Goal: Task Accomplishment & Management: Complete application form

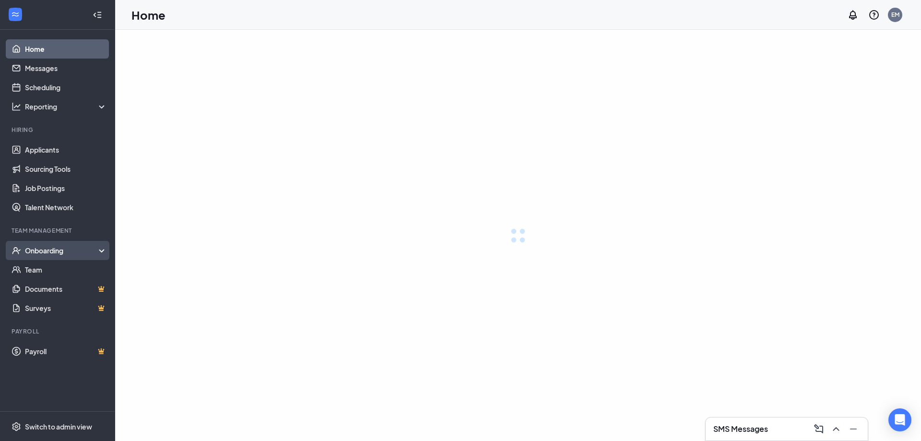
click at [46, 250] on div "Onboarding" at bounding box center [66, 251] width 83 height 10
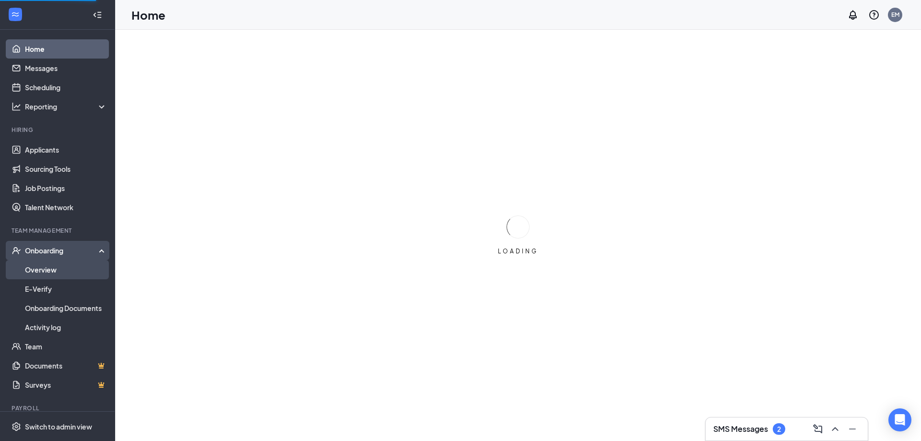
click at [63, 265] on link "Overview" at bounding box center [66, 269] width 82 height 19
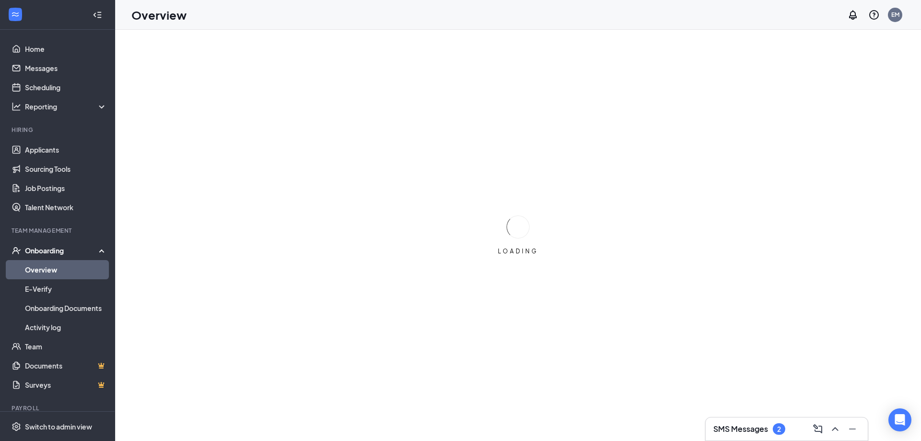
click at [64, 273] on link "Overview" at bounding box center [66, 269] width 82 height 19
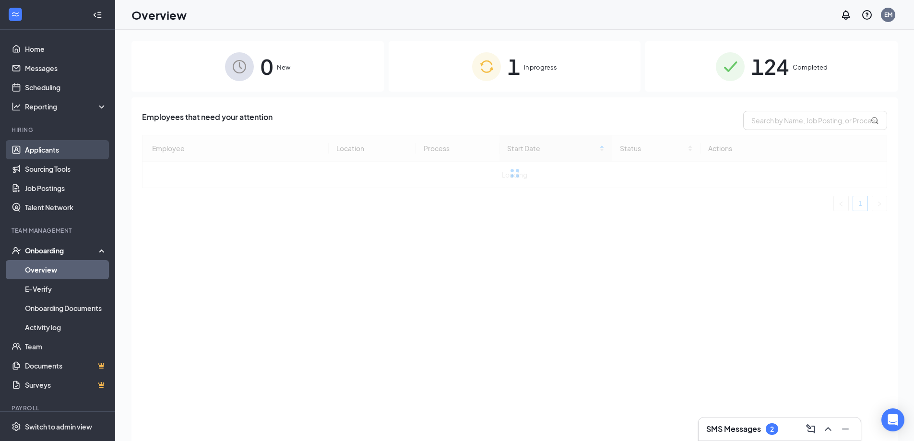
click at [26, 146] on link "Applicants" at bounding box center [66, 149] width 82 height 19
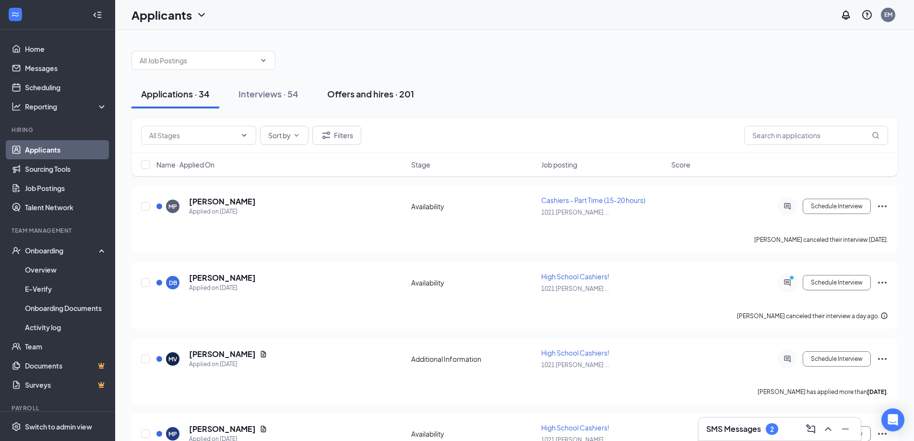
click at [378, 93] on div "Offers and hires · 201" at bounding box center [370, 94] width 87 height 12
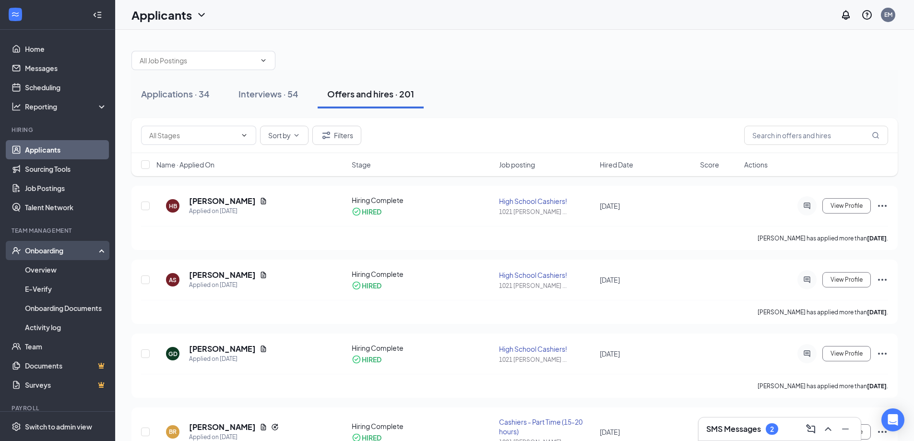
click at [68, 251] on div "Onboarding" at bounding box center [62, 251] width 74 height 10
click at [63, 256] on div "Onboarding" at bounding box center [57, 250] width 115 height 19
click at [62, 265] on link "Overview" at bounding box center [66, 269] width 82 height 19
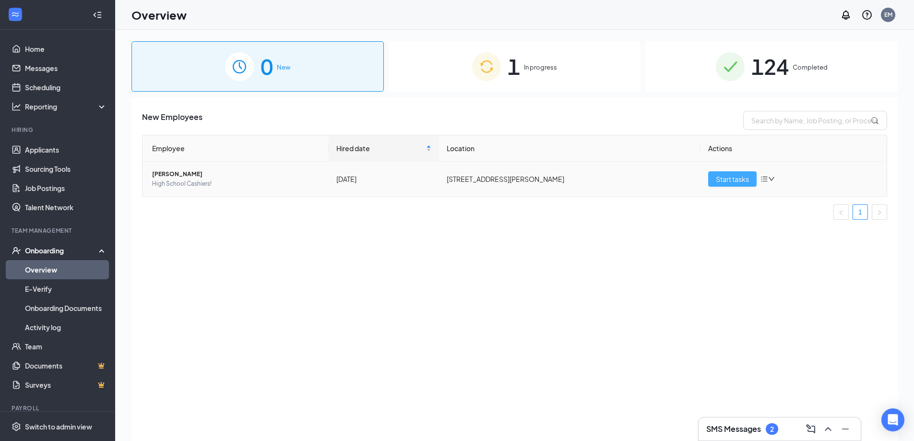
click at [721, 180] on span "Start tasks" at bounding box center [732, 179] width 33 height 11
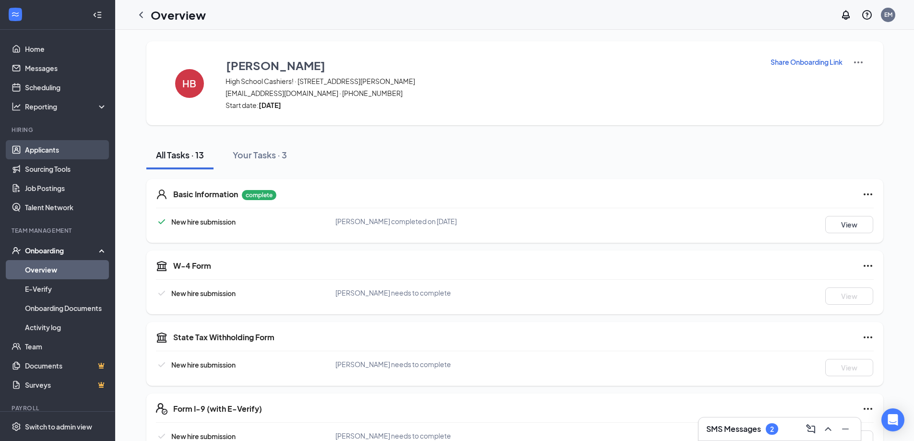
click at [43, 147] on link "Applicants" at bounding box center [66, 149] width 82 height 19
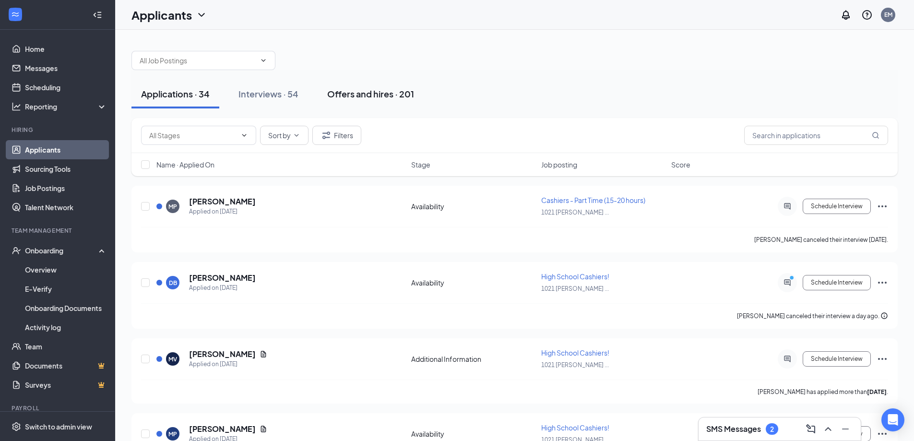
click at [370, 92] on div "Offers and hires · 201" at bounding box center [370, 94] width 87 height 12
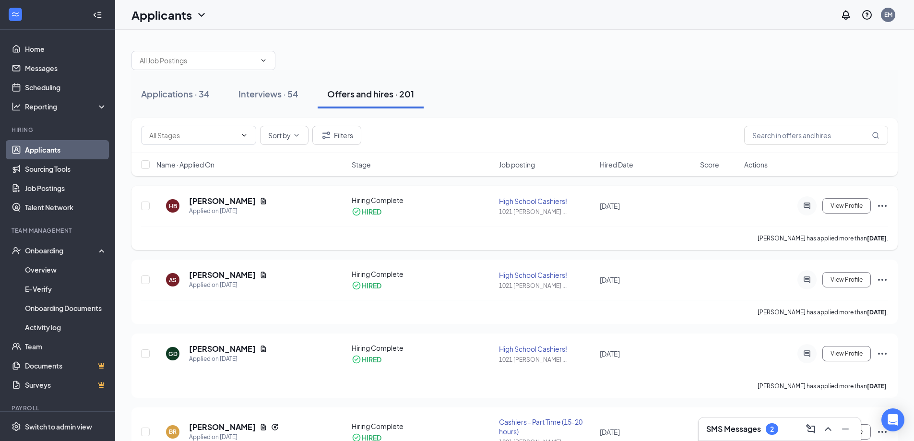
click at [885, 203] on icon "Ellipses" at bounding box center [883, 206] width 12 height 12
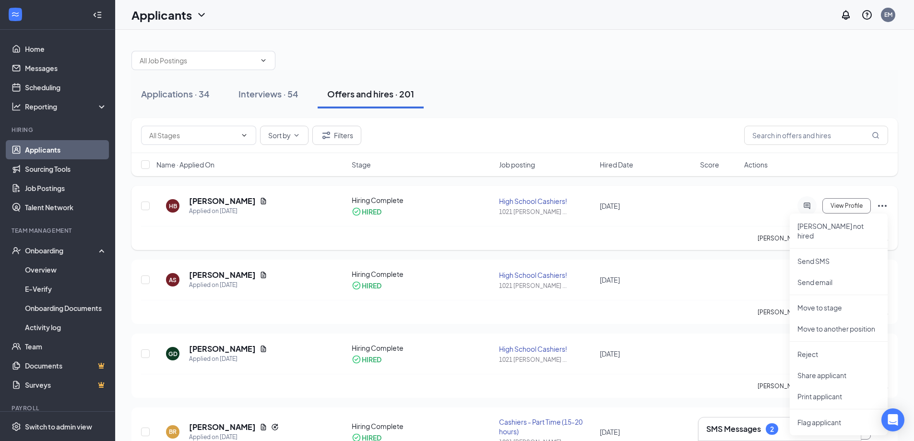
click at [885, 203] on icon "Ellipses" at bounding box center [883, 206] width 12 height 12
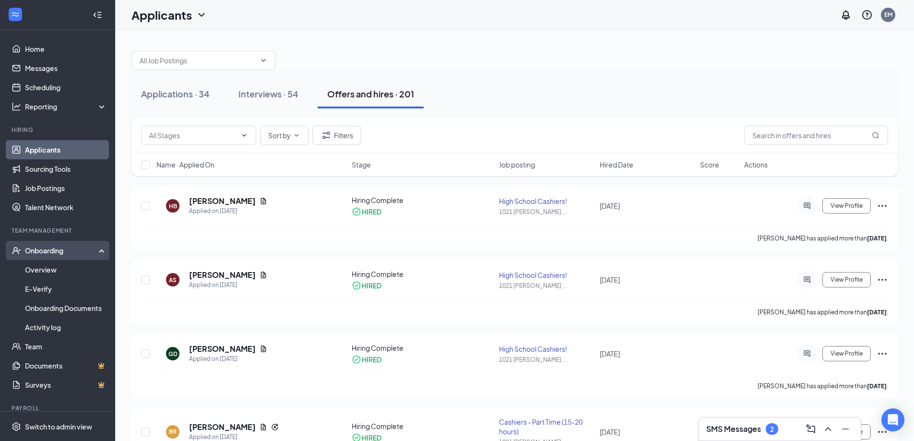
click at [27, 249] on div "Onboarding" at bounding box center [62, 251] width 74 height 10
click at [34, 264] on link "Overview" at bounding box center [66, 269] width 82 height 19
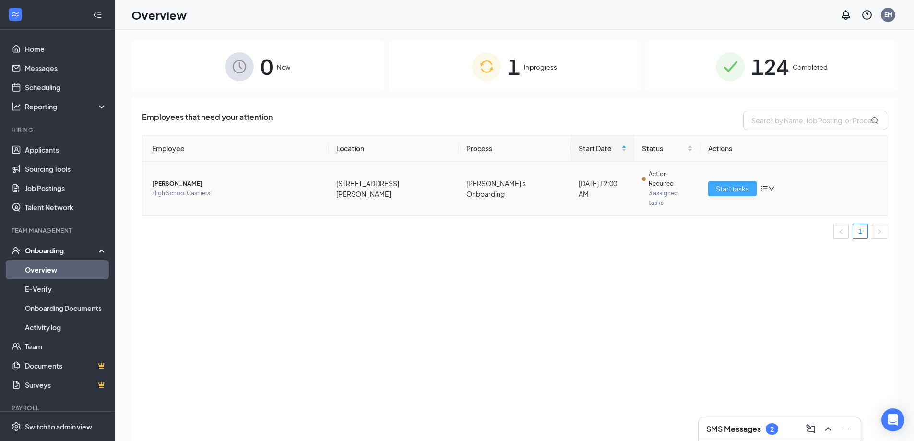
click at [753, 181] on button "Start tasks" at bounding box center [732, 188] width 48 height 15
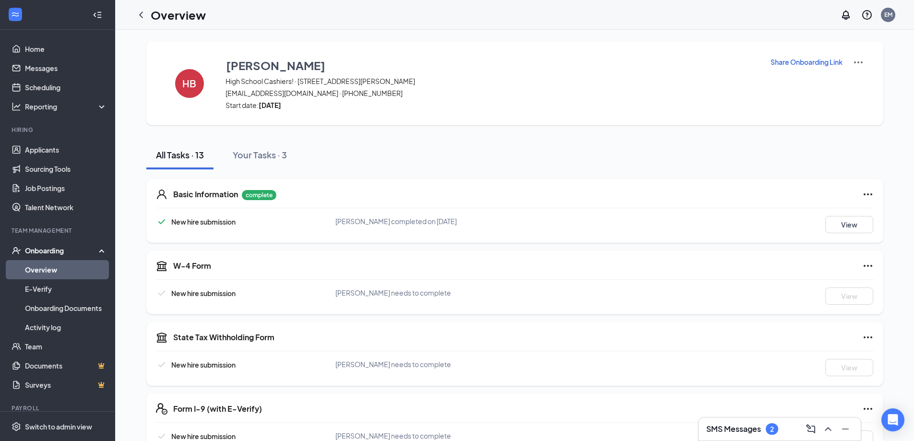
click at [858, 61] on img at bounding box center [859, 63] width 12 height 12
click at [822, 64] on p "Share Onboarding Link" at bounding box center [806, 62] width 72 height 10
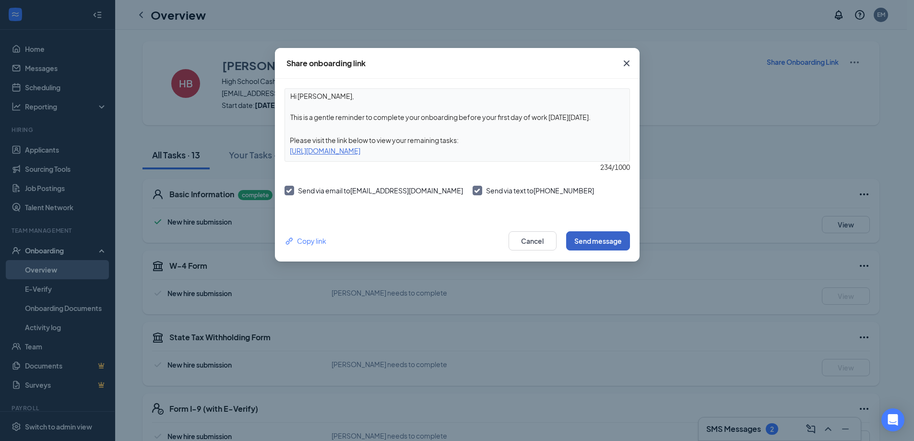
click at [616, 244] on button "Send message" at bounding box center [598, 240] width 64 height 19
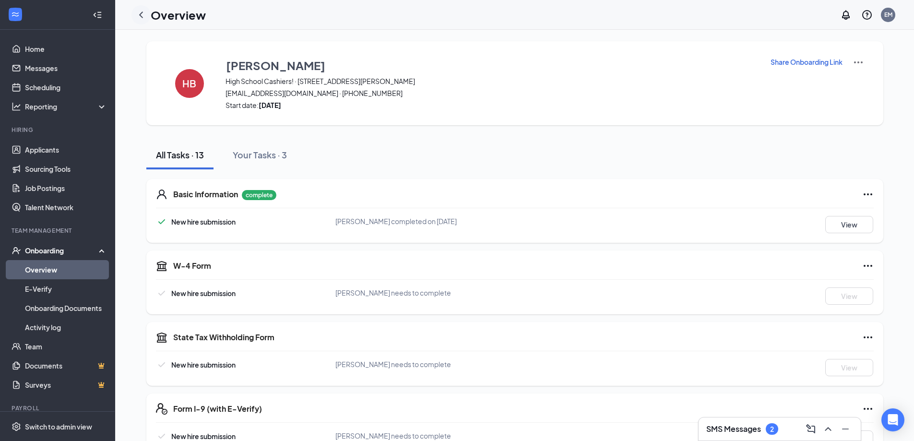
click at [143, 18] on icon "ChevronLeft" at bounding box center [141, 15] width 12 height 12
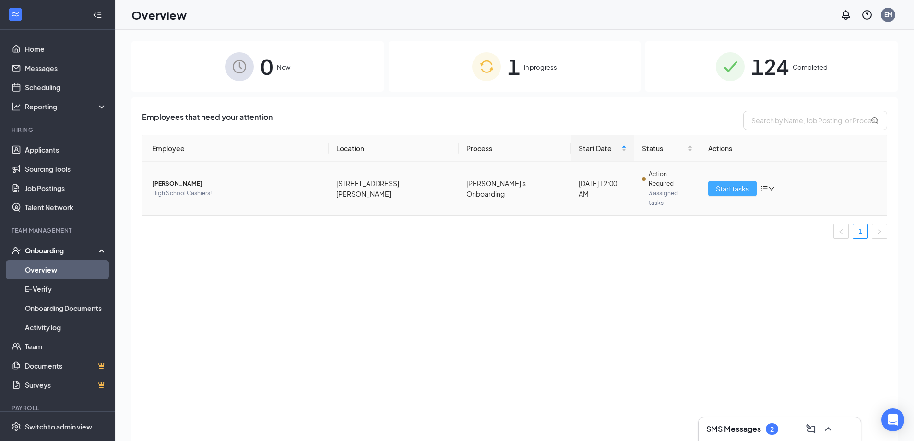
click at [748, 183] on span "Start tasks" at bounding box center [732, 188] width 33 height 11
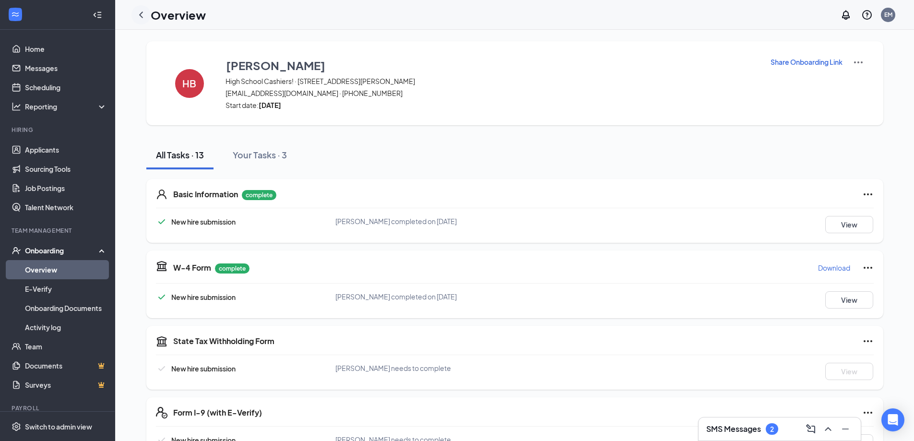
click at [143, 11] on icon "ChevronLeft" at bounding box center [141, 15] width 12 height 12
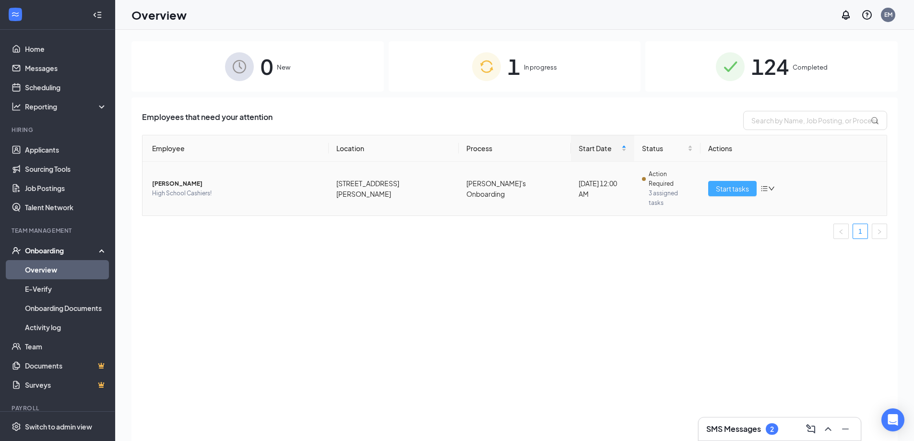
click at [739, 183] on span "Start tasks" at bounding box center [732, 188] width 33 height 11
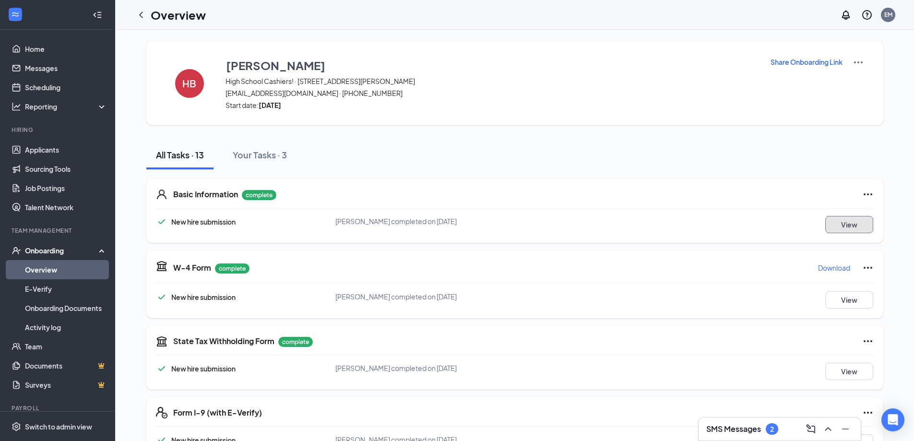
click at [851, 231] on button "View" at bounding box center [849, 224] width 48 height 17
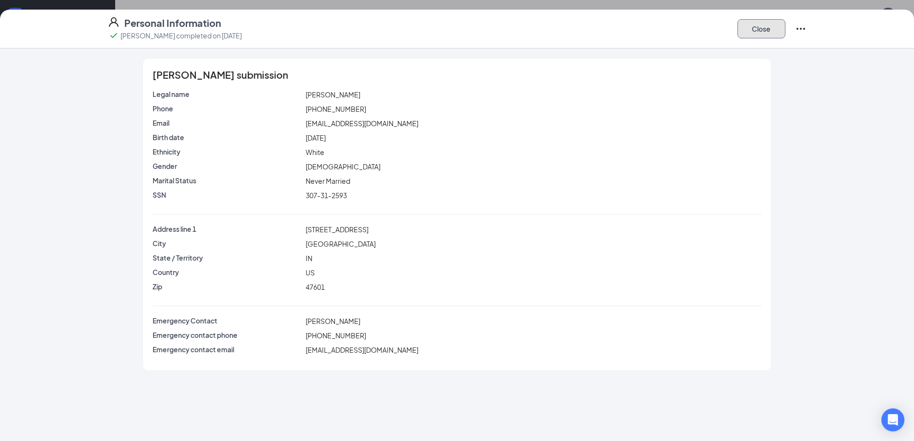
click at [755, 31] on button "Close" at bounding box center [761, 28] width 48 height 19
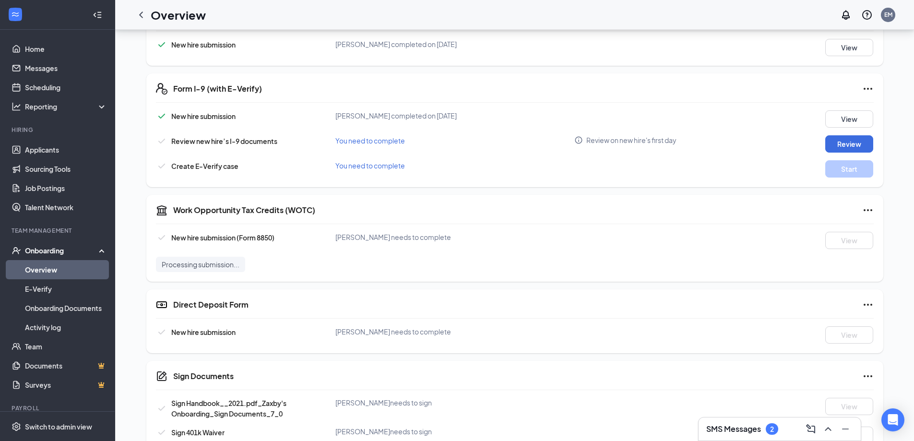
scroll to position [300, 0]
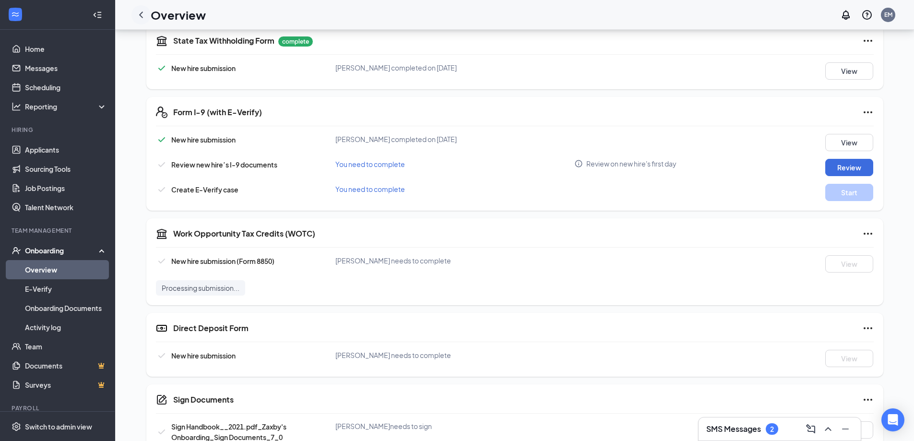
click at [142, 13] on icon "ChevronLeft" at bounding box center [141, 15] width 12 height 12
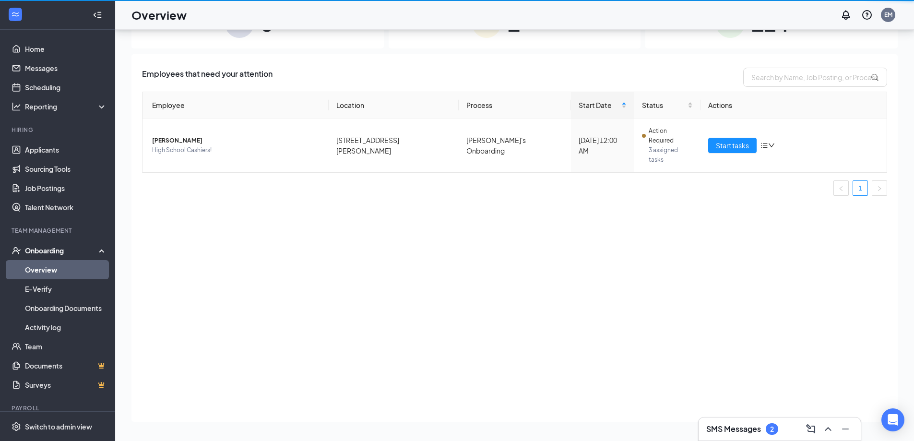
scroll to position [43, 0]
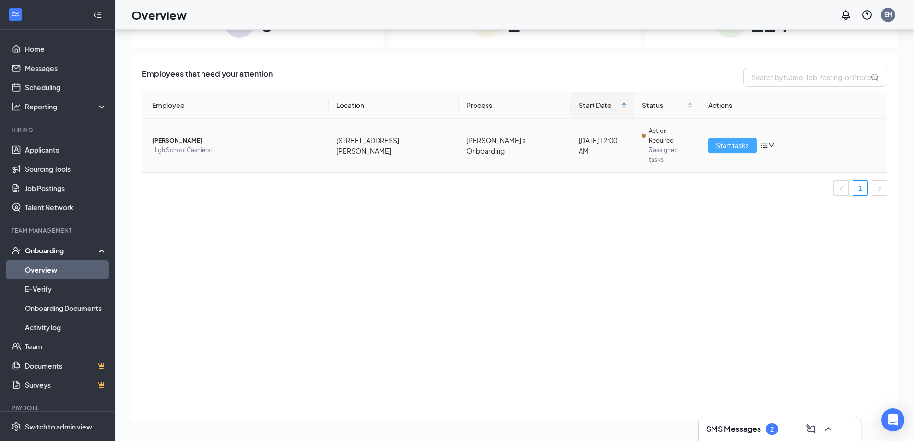
click at [731, 140] on span "Start tasks" at bounding box center [732, 145] width 33 height 11
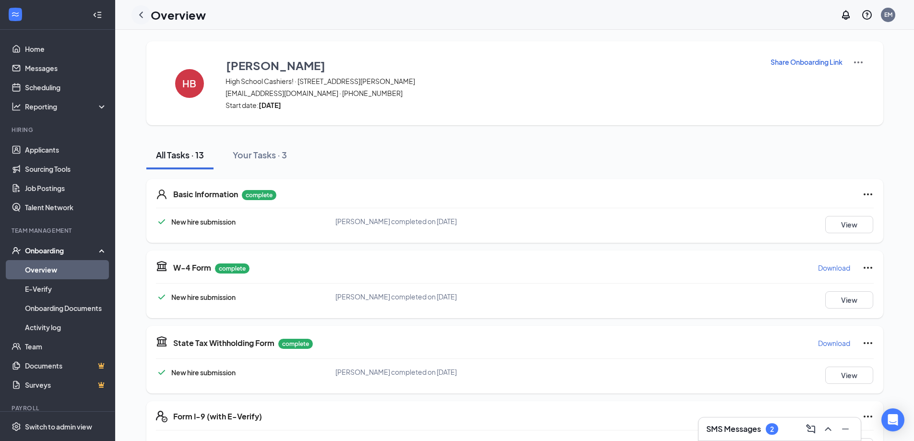
click at [143, 14] on icon "ChevronLeft" at bounding box center [141, 15] width 12 height 12
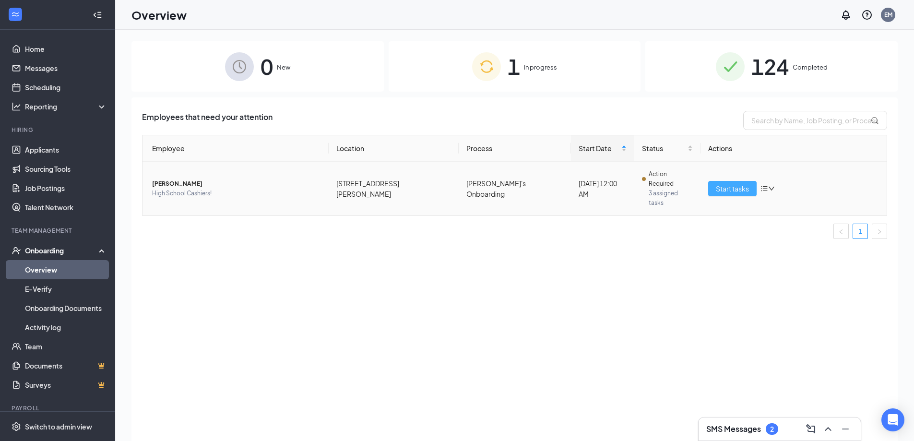
click at [739, 183] on span "Start tasks" at bounding box center [732, 188] width 33 height 11
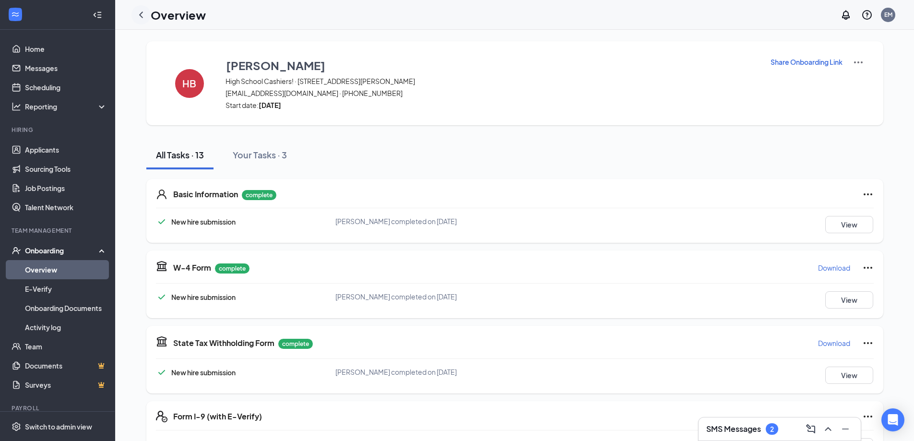
click at [139, 12] on icon "ChevronLeft" at bounding box center [141, 15] width 12 height 12
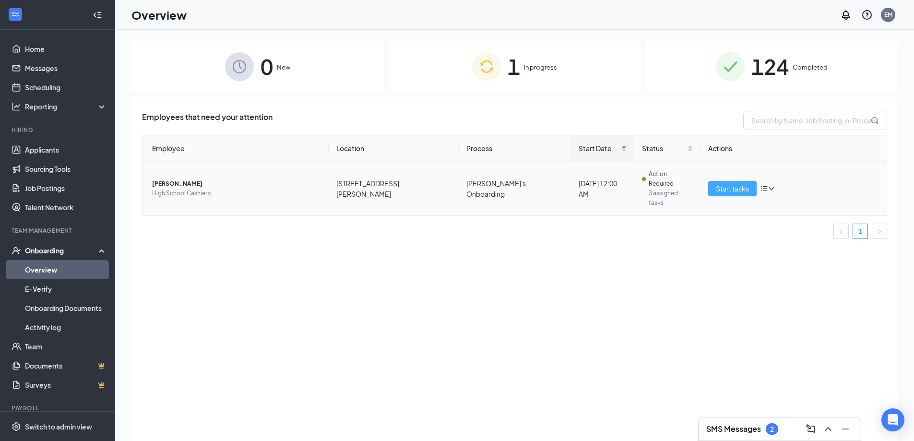
click at [712, 182] on button "Start tasks" at bounding box center [732, 188] width 48 height 15
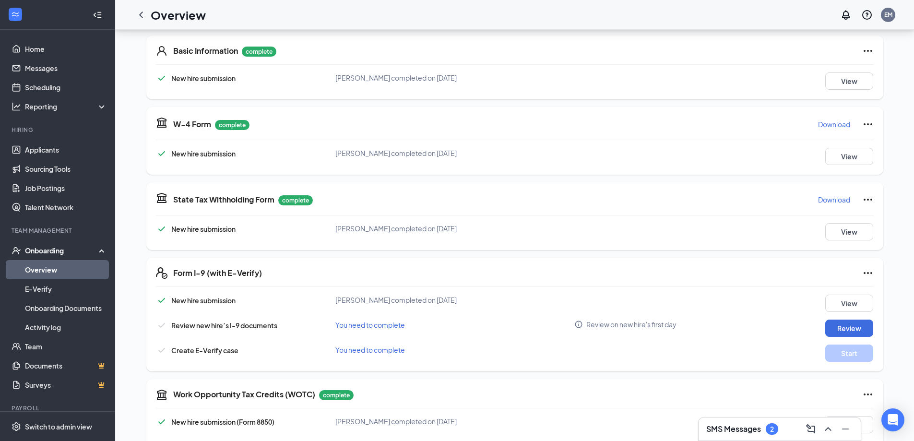
scroll to position [242, 0]
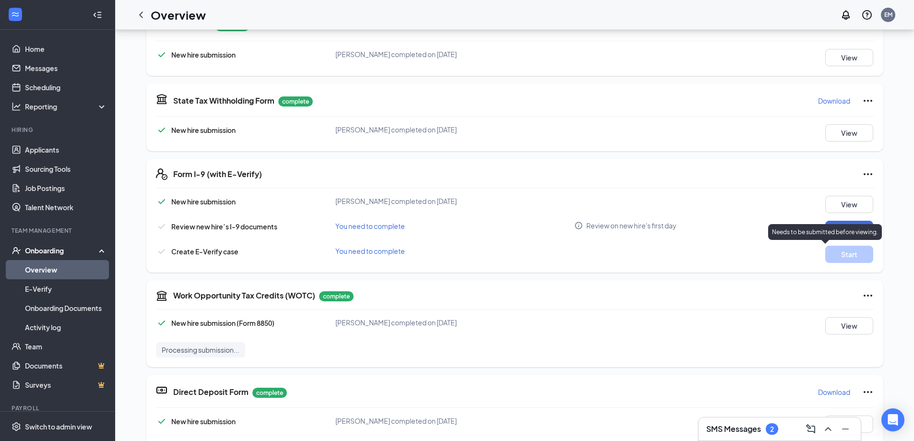
click at [842, 234] on p "Needs to be submitted before viewing." at bounding box center [825, 232] width 106 height 8
click at [861, 226] on button "Review" at bounding box center [849, 229] width 48 height 17
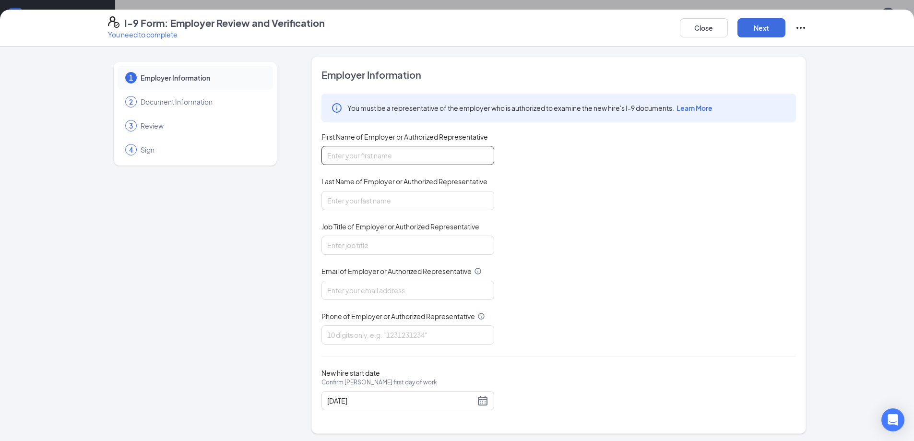
click at [336, 158] on input "First Name of Employer or Authorized Representative" at bounding box center [407, 155] width 173 height 19
type input "[PERSON_NAME]"
type input "[EMAIL_ADDRESS][DOMAIN_NAME]"
type input "8129160181"
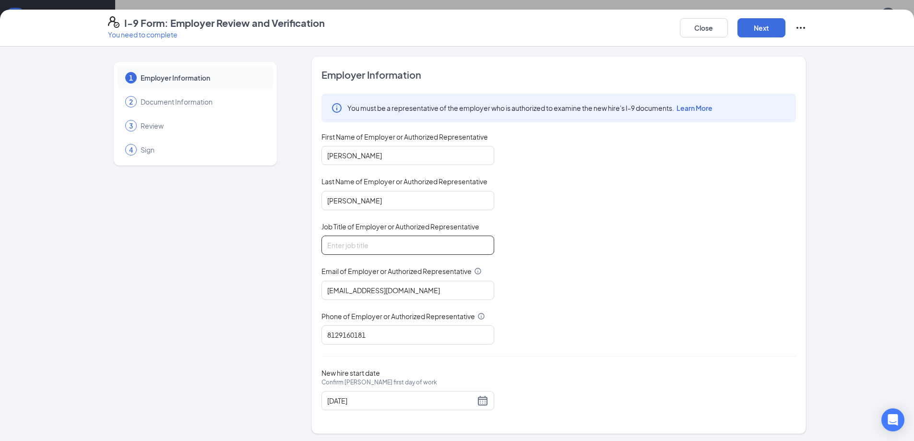
click at [378, 244] on input "Job Title of Employer or Authorized Representative" at bounding box center [407, 245] width 173 height 19
type input "GM"
click at [757, 23] on button "Next" at bounding box center [761, 27] width 48 height 19
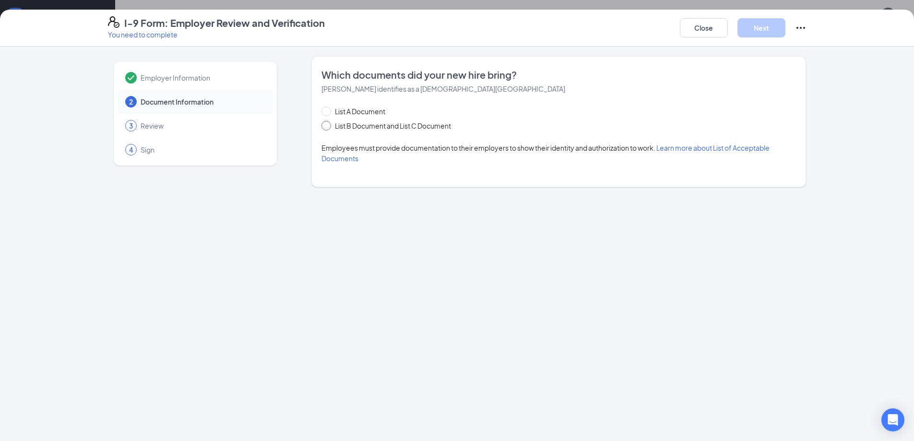
click at [327, 126] on input "List B Document and List C Document" at bounding box center [324, 124] width 7 height 7
radio input "true"
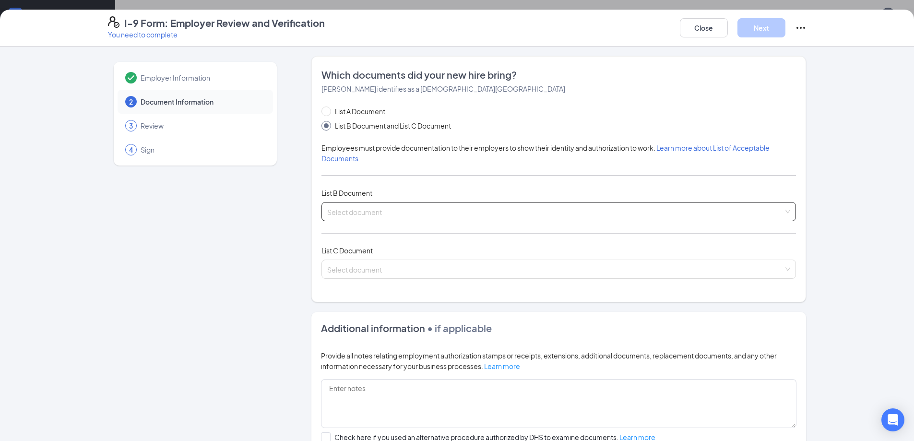
click at [392, 211] on input "search" at bounding box center [555, 209] width 456 height 14
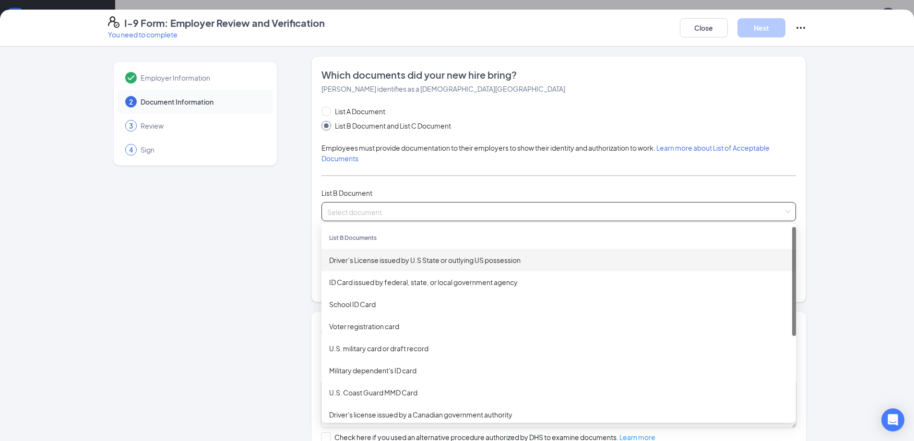
click at [370, 257] on div "Driver’s License issued by U.S State or outlying US possession" at bounding box center [558, 260] width 459 height 11
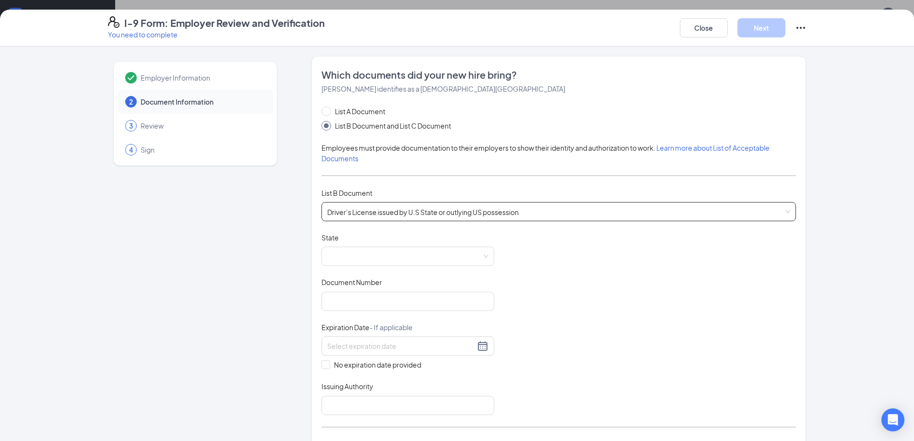
click at [370, 257] on span at bounding box center [407, 256] width 161 height 18
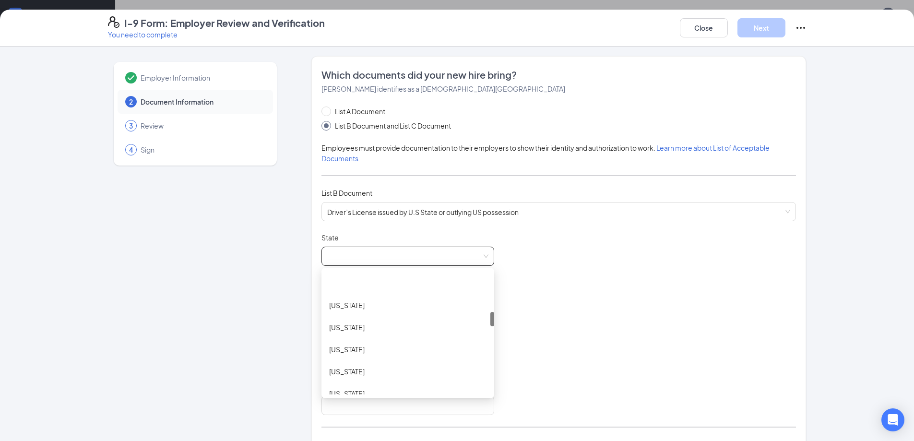
scroll to position [300, 0]
drag, startPoint x: 489, startPoint y: 282, endPoint x: 488, endPoint y: 318, distance: 36.0
click at [490, 318] on div at bounding box center [492, 315] width 4 height 14
click at [358, 339] on div "[US_STATE]" at bounding box center [407, 335] width 157 height 11
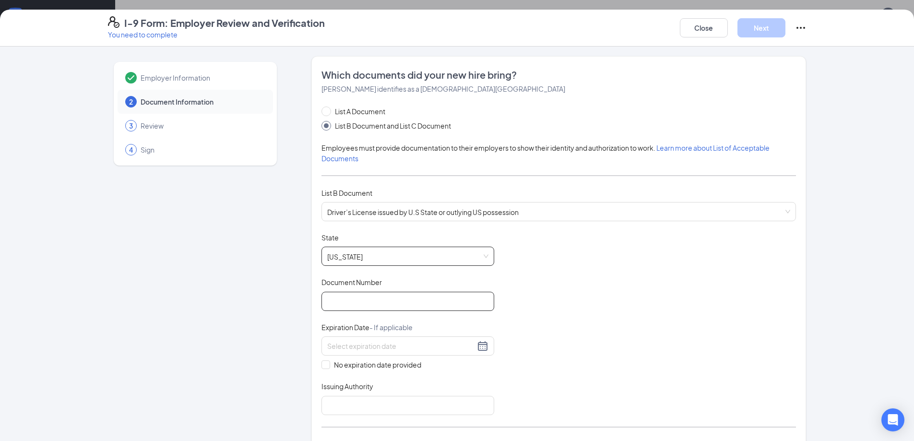
click at [344, 299] on input "Document Number" at bounding box center [407, 301] width 173 height 19
type input "9370799644"
click at [483, 346] on div at bounding box center [407, 346] width 161 height 12
click at [390, 367] on button "2025" at bounding box center [393, 366] width 17 height 19
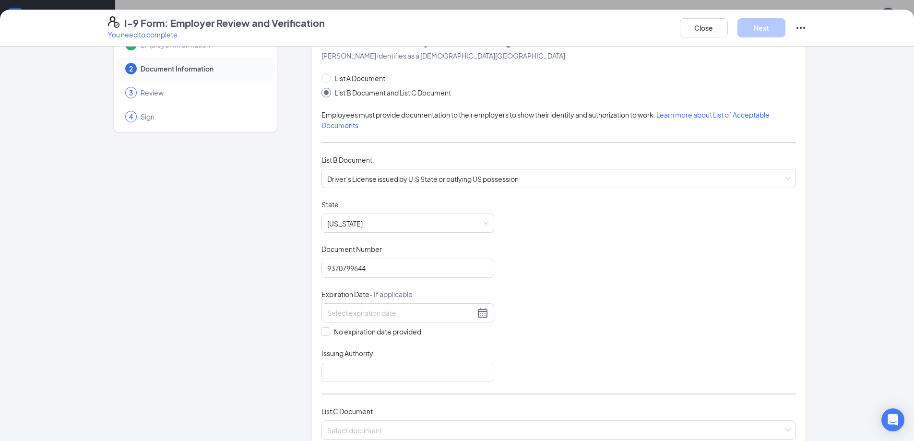
scroll to position [35, 0]
click at [479, 308] on div at bounding box center [407, 311] width 161 height 12
click at [425, 418] on div "2027" at bounding box center [427, 421] width 29 height 12
type input "[DATE]"
click at [373, 332] on button "Oct" at bounding box center [374, 331] width 12 height 19
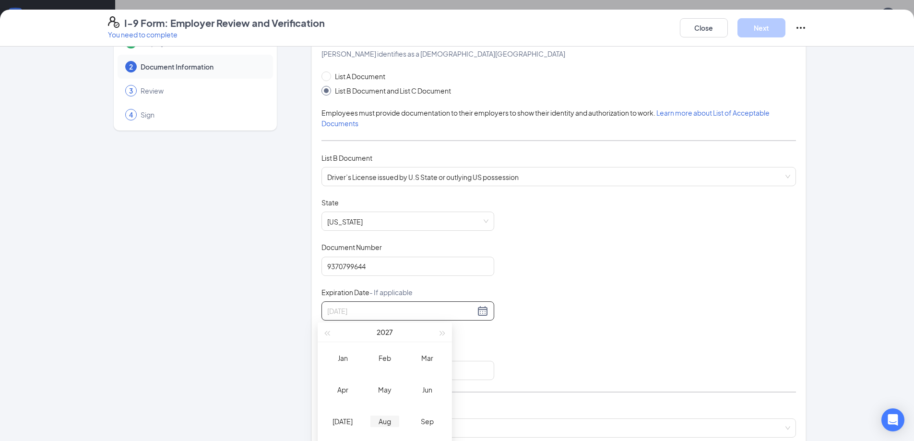
click at [391, 421] on div "Aug" at bounding box center [384, 421] width 29 height 12
type input "[DATE]"
click at [417, 394] on div "20" at bounding box center [419, 397] width 12 height 12
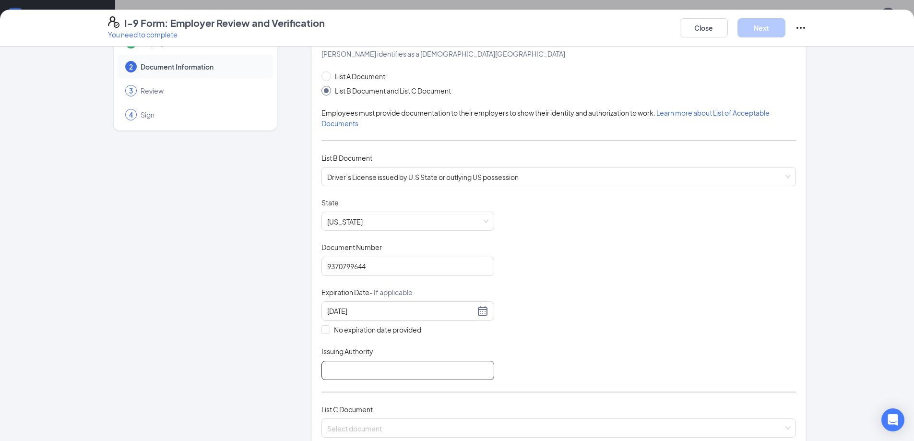
click at [377, 372] on input "Issuing Authority" at bounding box center [407, 370] width 173 height 19
type input "IN"
click at [401, 427] on input "search" at bounding box center [555, 426] width 456 height 14
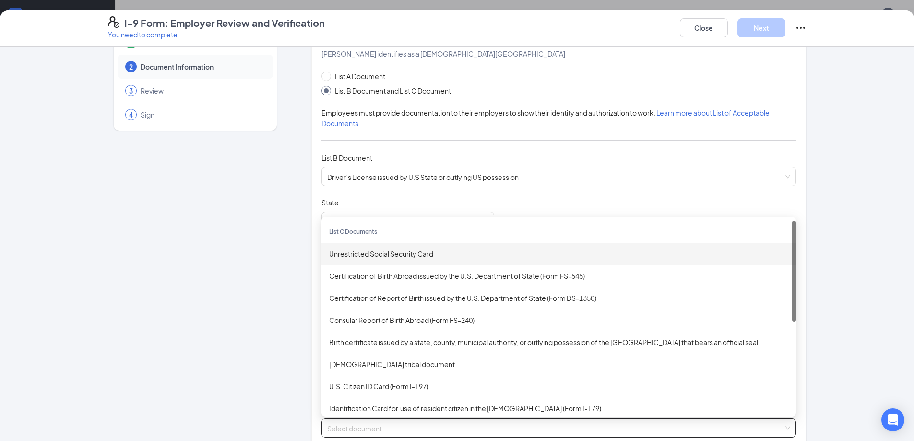
click at [393, 253] on div "Unrestricted Social Security Card" at bounding box center [558, 254] width 459 height 11
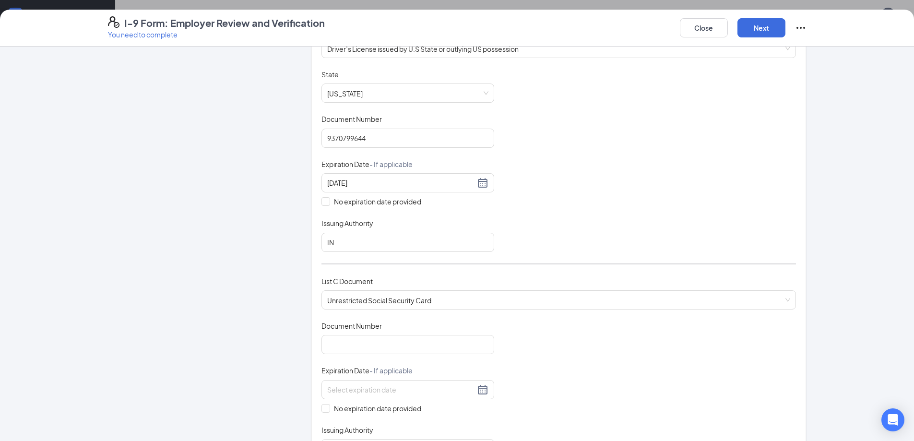
scroll to position [185, 0]
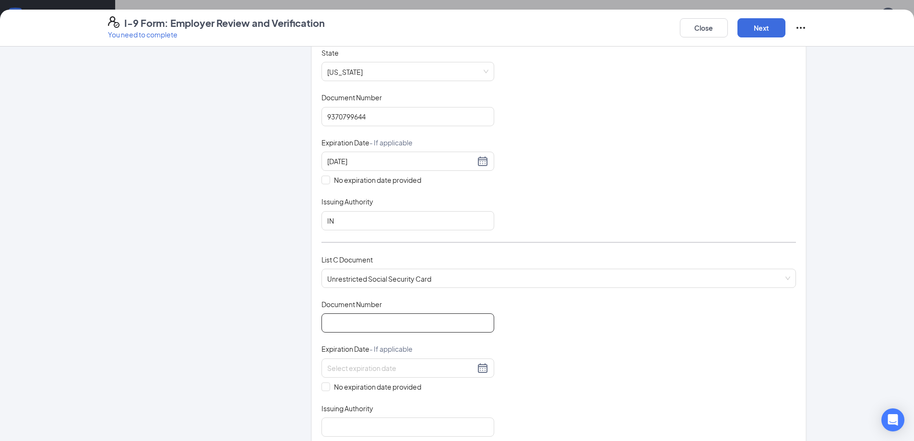
click at [467, 322] on input "Document Number" at bounding box center [407, 322] width 173 height 19
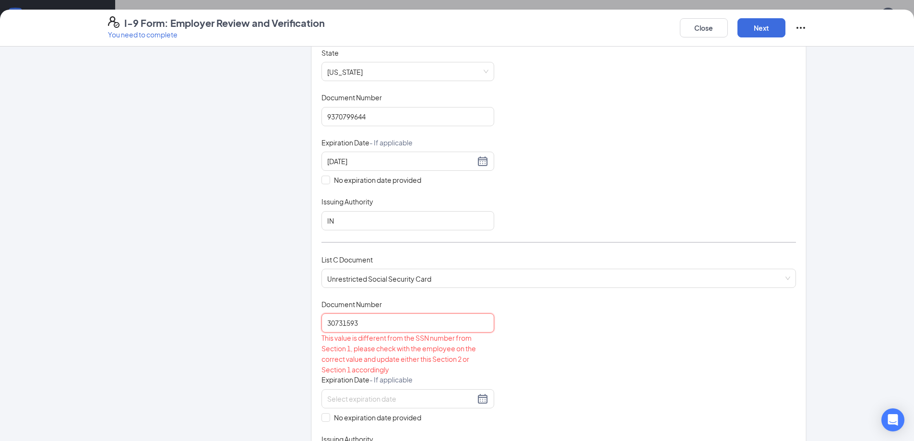
click at [344, 328] on input "30731593" at bounding box center [407, 322] width 173 height 19
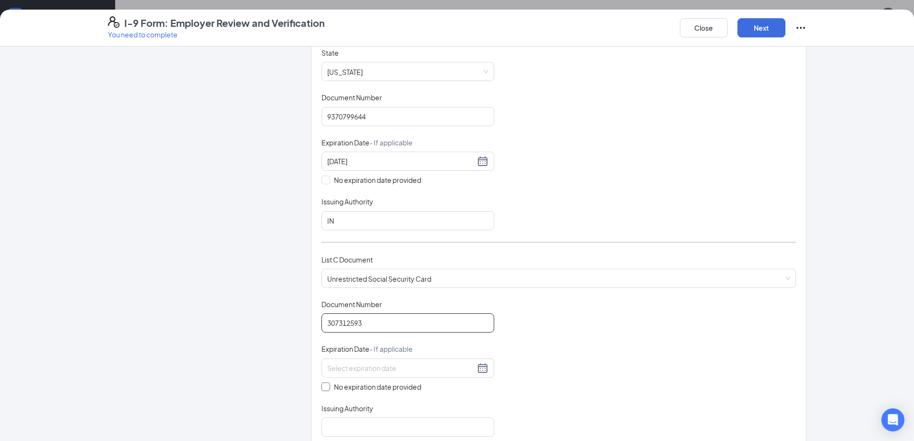
type input "307312593"
click at [325, 383] on span at bounding box center [325, 386] width 9 height 9
click at [325, 383] on input "No expiration date provided" at bounding box center [324, 385] width 7 height 7
checkbox input "true"
click at [354, 424] on input "Issuing Authority" at bounding box center [407, 428] width 173 height 19
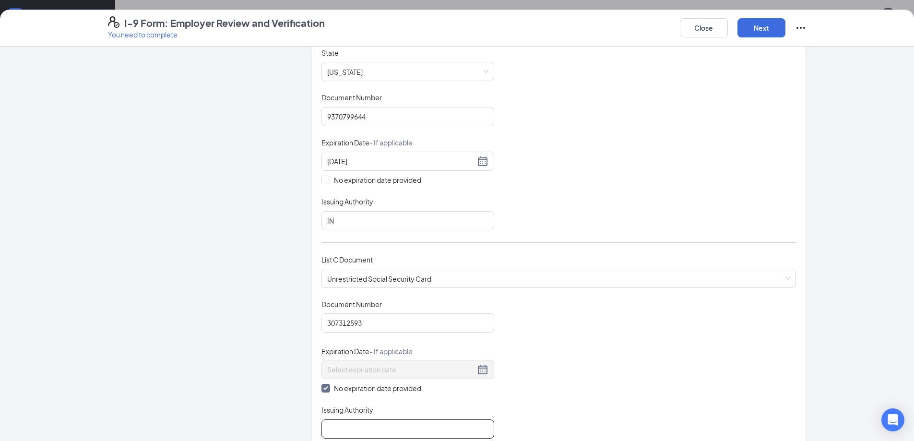
type input "Social Security Admin"
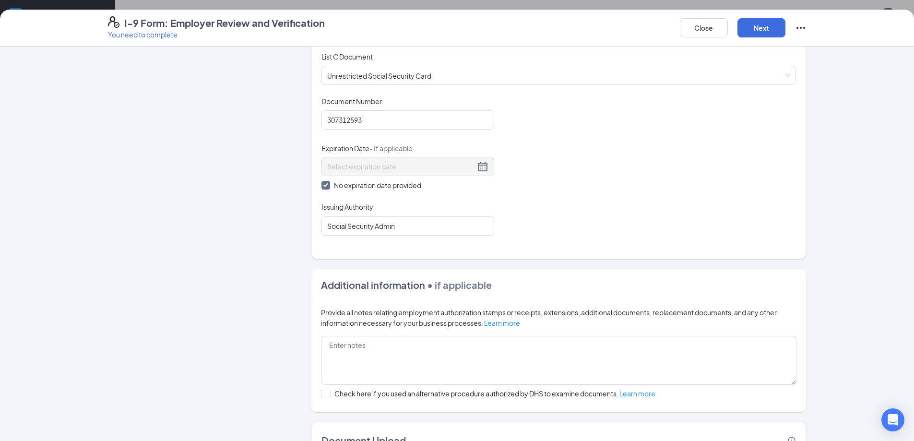
scroll to position [400, 0]
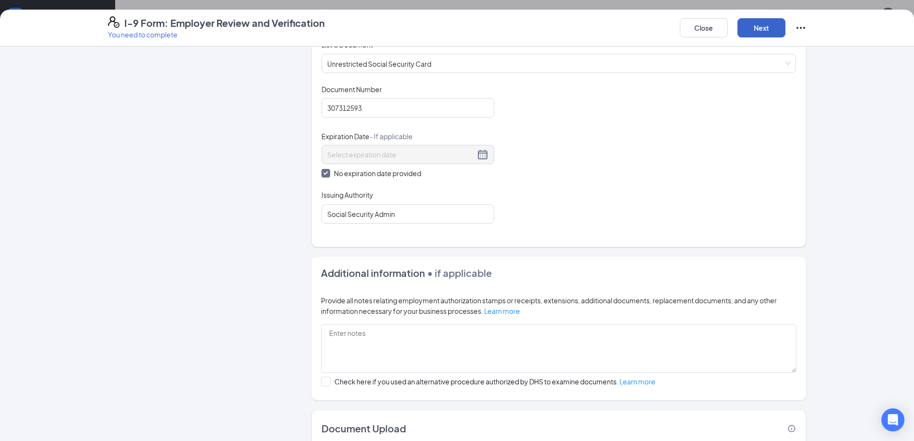
click at [761, 24] on button "Next" at bounding box center [761, 27] width 48 height 19
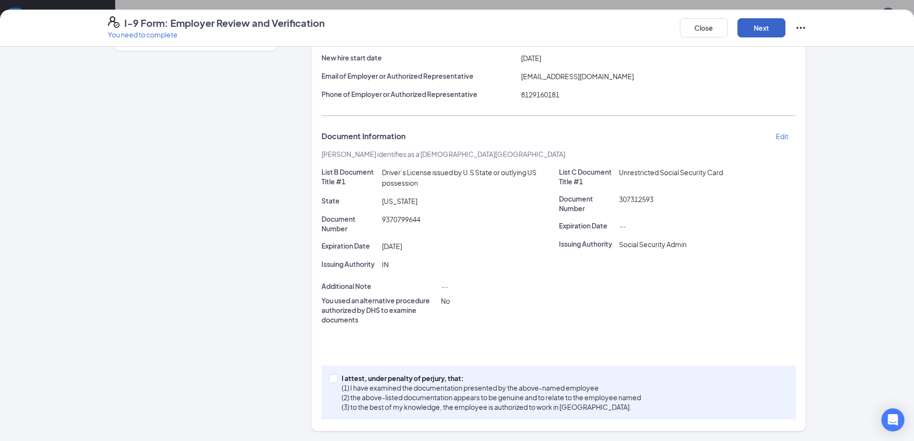
scroll to position [115, 0]
click at [331, 384] on label "I attest, under penalty of [PERSON_NAME], that: (1) I have examined the documen…" at bounding box center [487, 392] width 316 height 38
click at [331, 381] on input "I attest, under penalty of [PERSON_NAME], that: (1) I have examined the documen…" at bounding box center [332, 377] width 7 height 7
checkbox input "true"
click at [745, 27] on button "Next" at bounding box center [761, 27] width 48 height 19
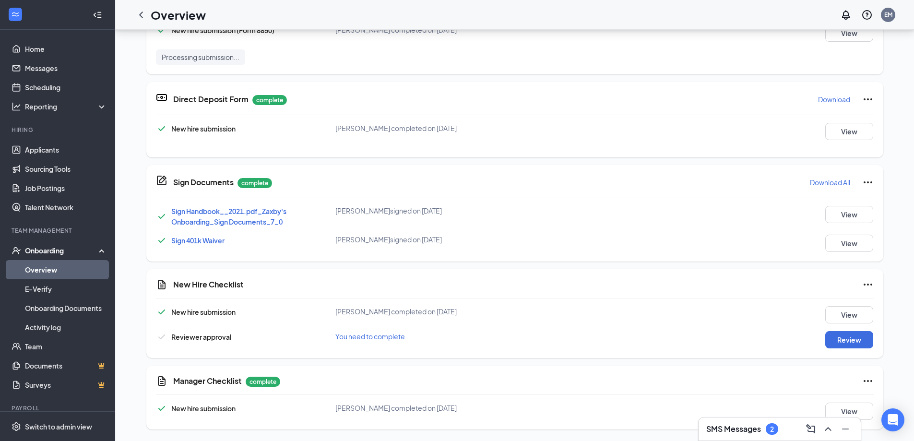
scroll to position [251, 0]
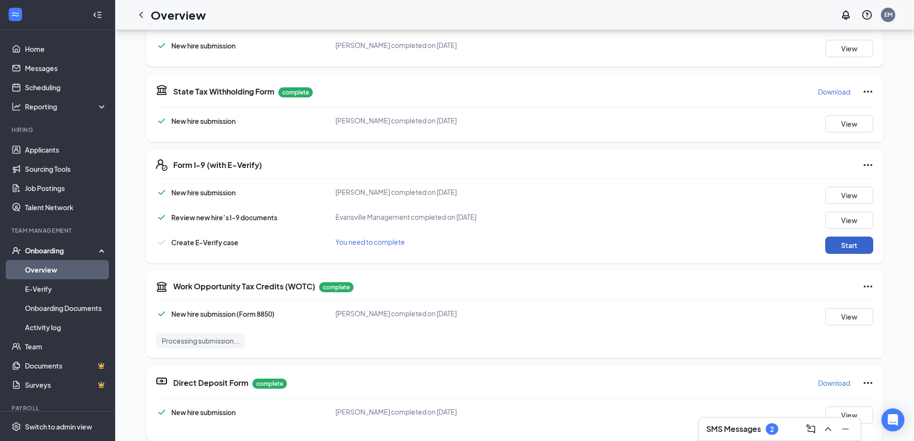
click at [862, 252] on button "Start" at bounding box center [849, 245] width 48 height 17
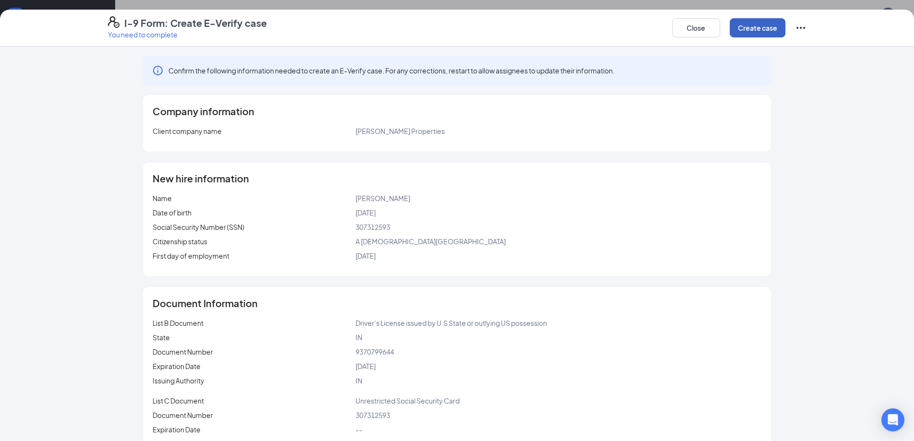
click at [772, 33] on button "Create case" at bounding box center [758, 27] width 56 height 19
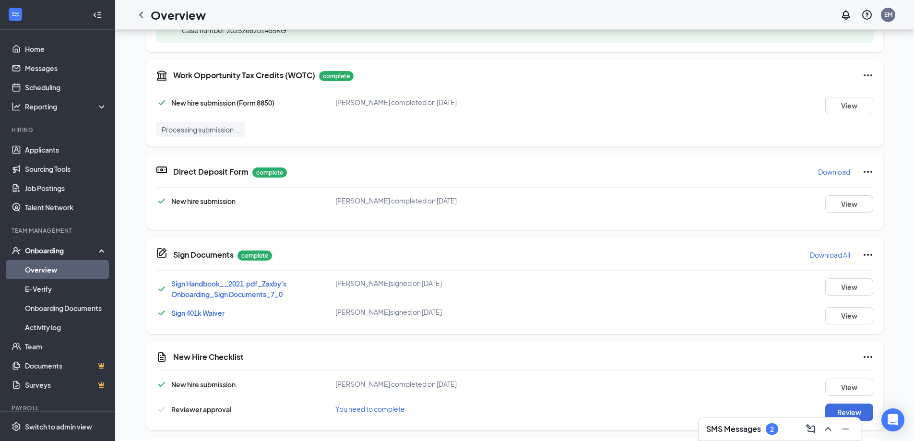
scroll to position [592, 0]
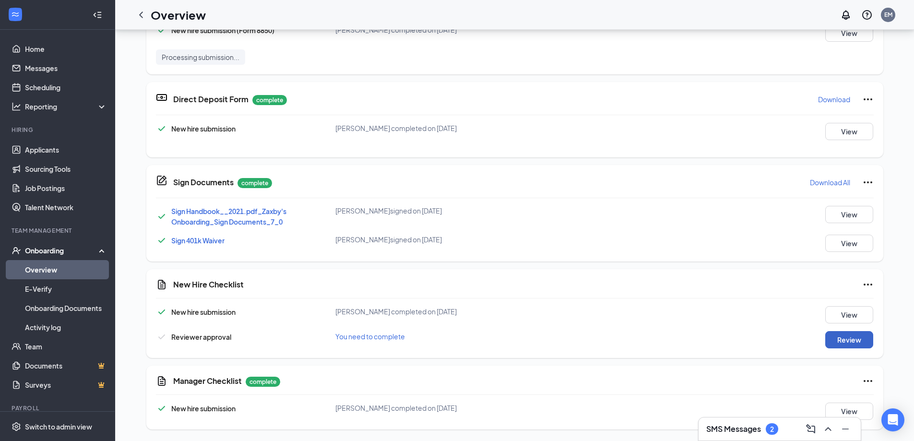
click at [845, 343] on button "Review" at bounding box center [849, 339] width 48 height 17
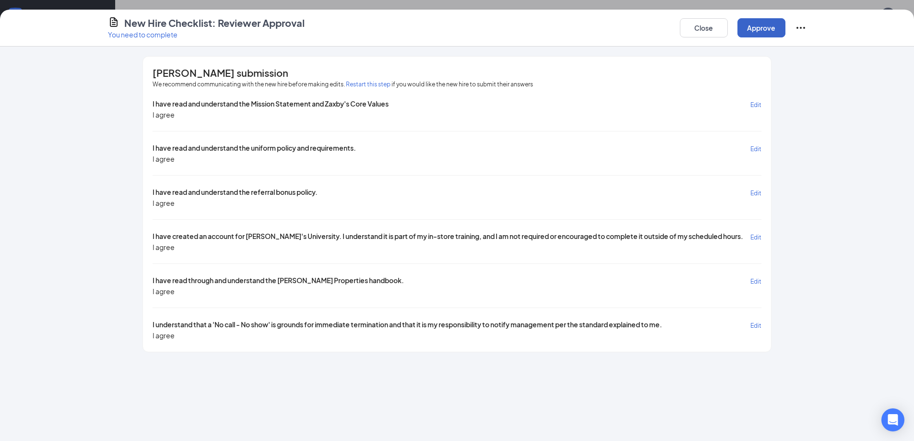
click at [758, 36] on button "Approve" at bounding box center [761, 27] width 48 height 19
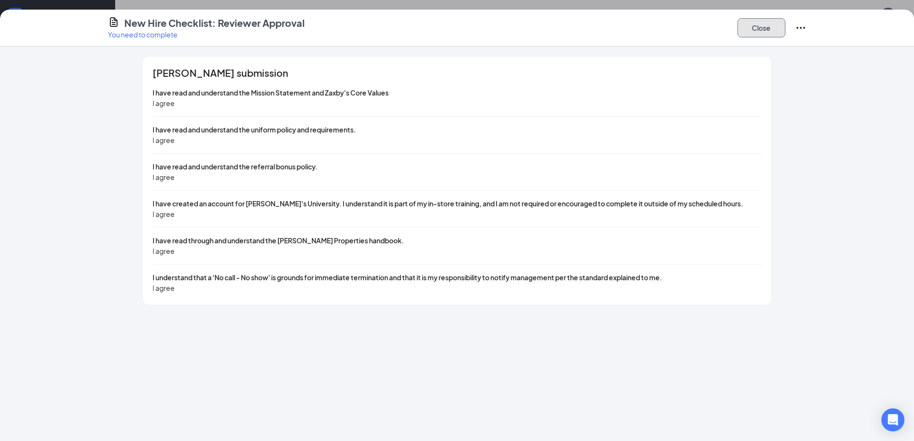
click at [758, 36] on button "Close" at bounding box center [761, 27] width 48 height 19
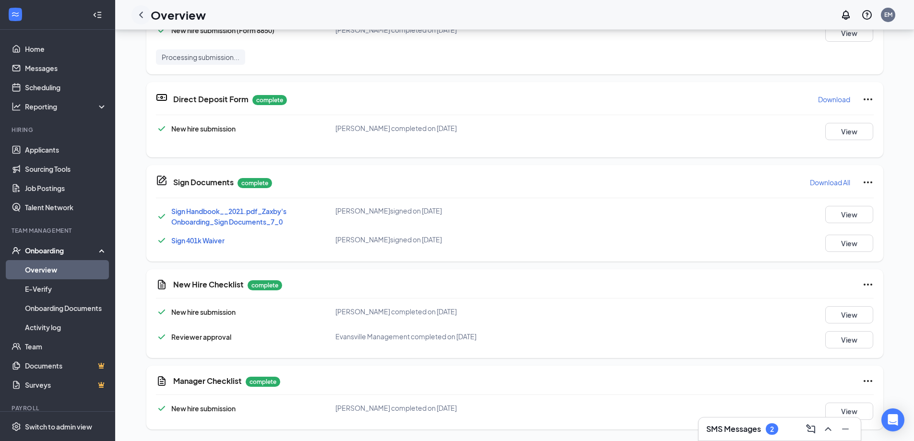
click at [137, 14] on icon "ChevronLeft" at bounding box center [141, 15] width 12 height 12
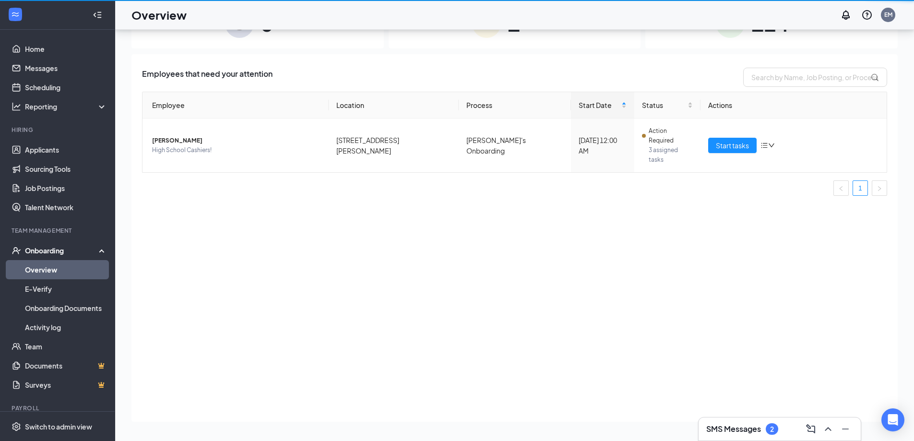
scroll to position [43, 0]
